Goal: Task Accomplishment & Management: Use online tool/utility

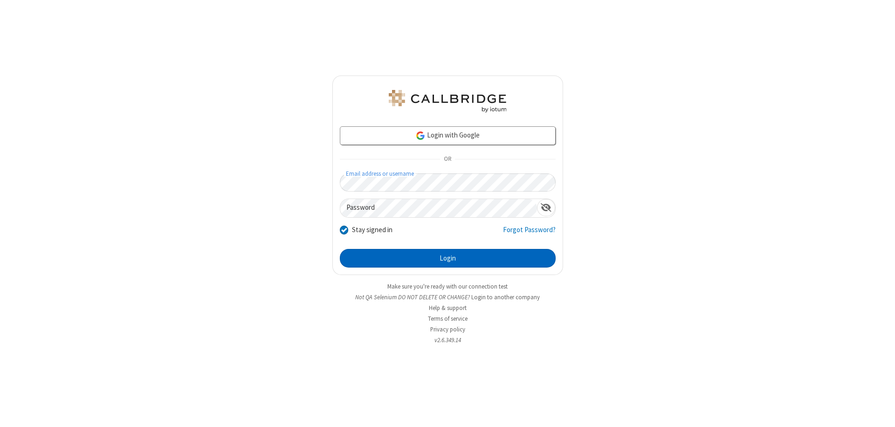
click at [447, 258] on button "Login" at bounding box center [448, 258] width 216 height 19
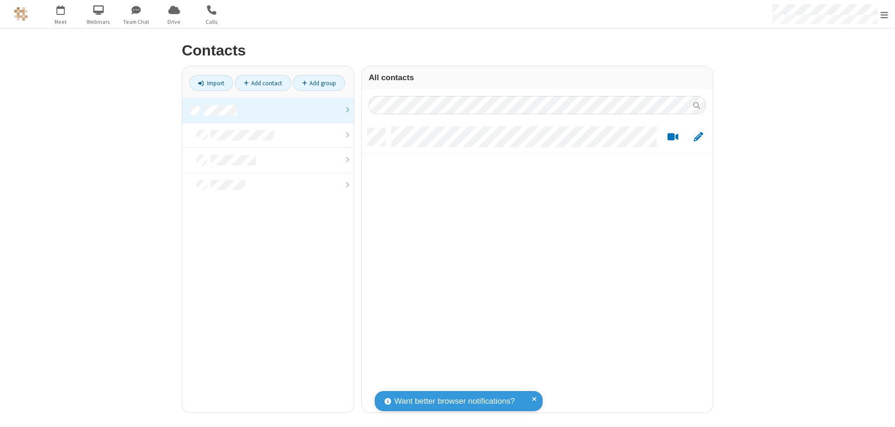
click at [263, 83] on link "Add contact" at bounding box center [263, 83] width 56 height 16
